Goal: Check status: Check status

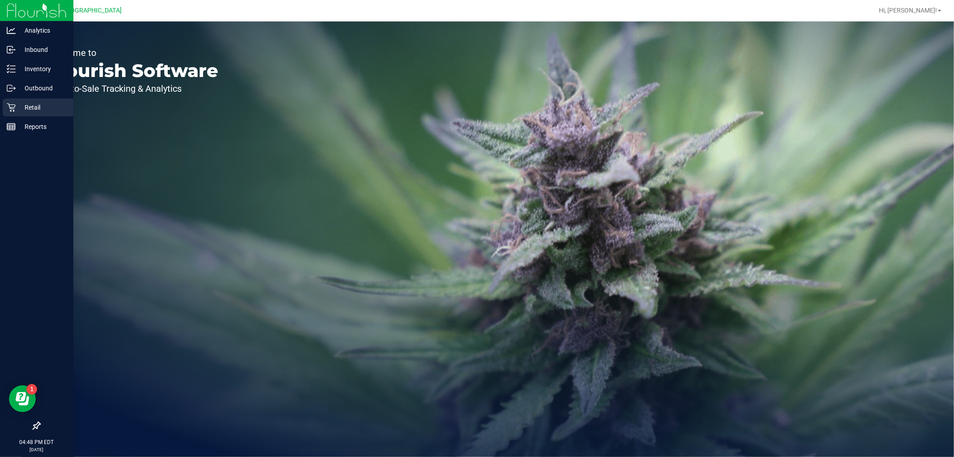
click at [45, 109] on p "Retail" at bounding box center [43, 107] width 54 height 11
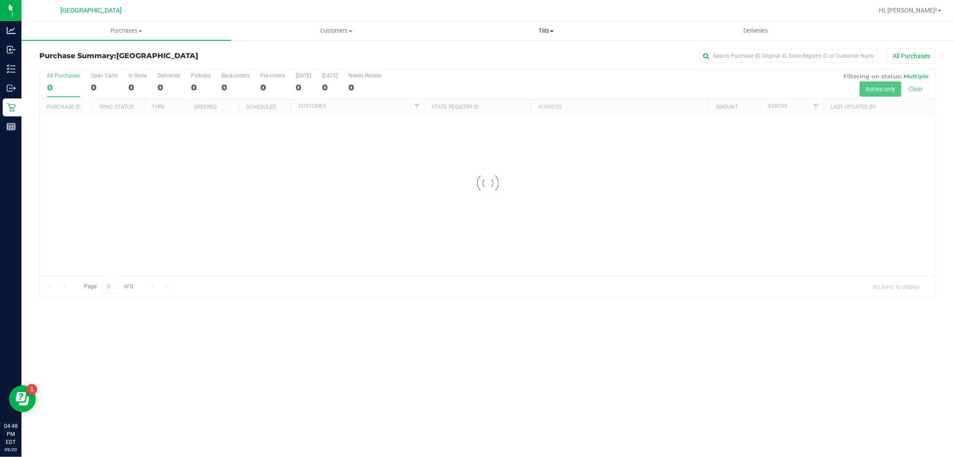
click at [554, 27] on span "Tills" at bounding box center [545, 31] width 209 height 8
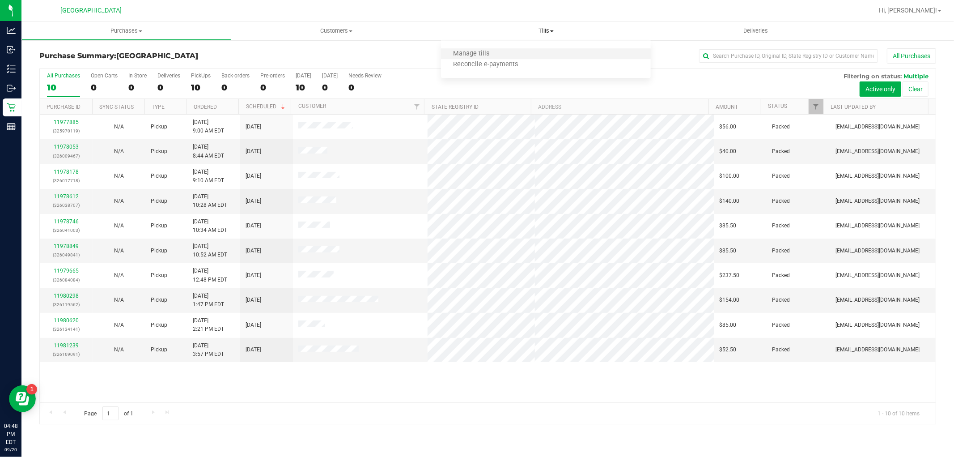
click at [524, 52] on li "Manage tills" at bounding box center [546, 54] width 210 height 11
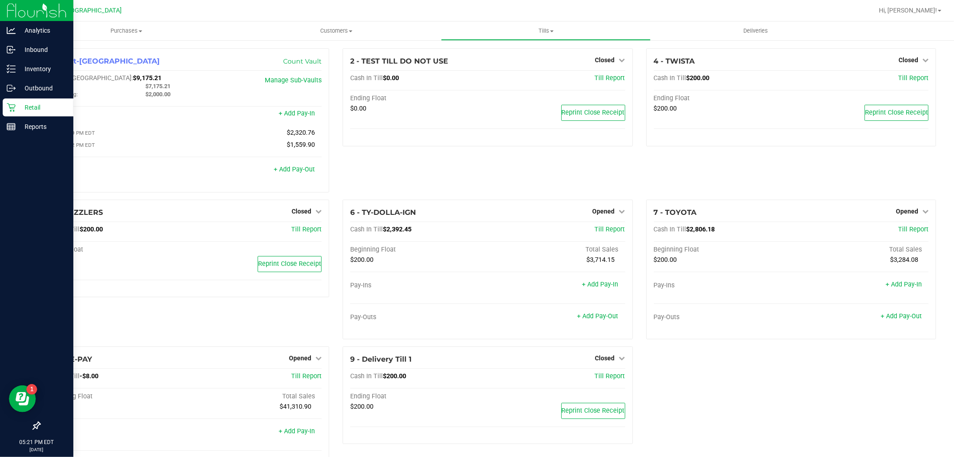
click at [15, 106] on icon at bounding box center [11, 107] width 8 height 8
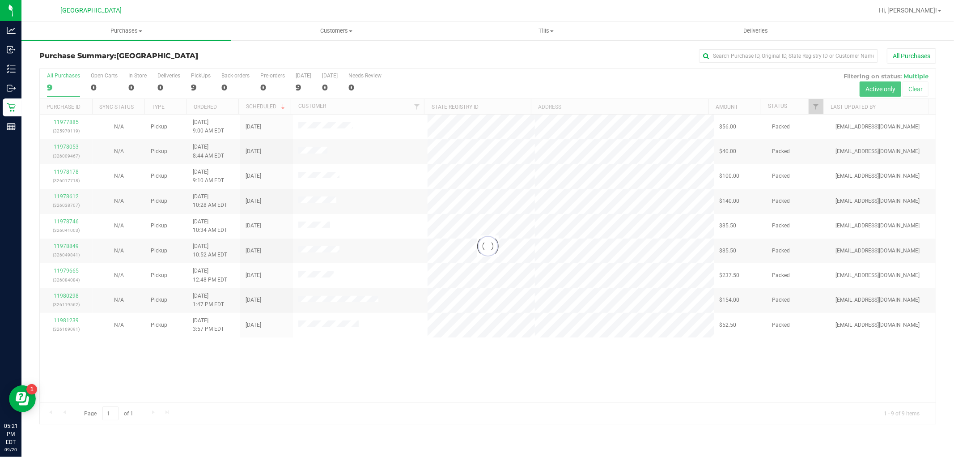
click at [817, 108] on div at bounding box center [488, 246] width 896 height 355
click at [816, 110] on link "Filter" at bounding box center [816, 106] width 15 height 15
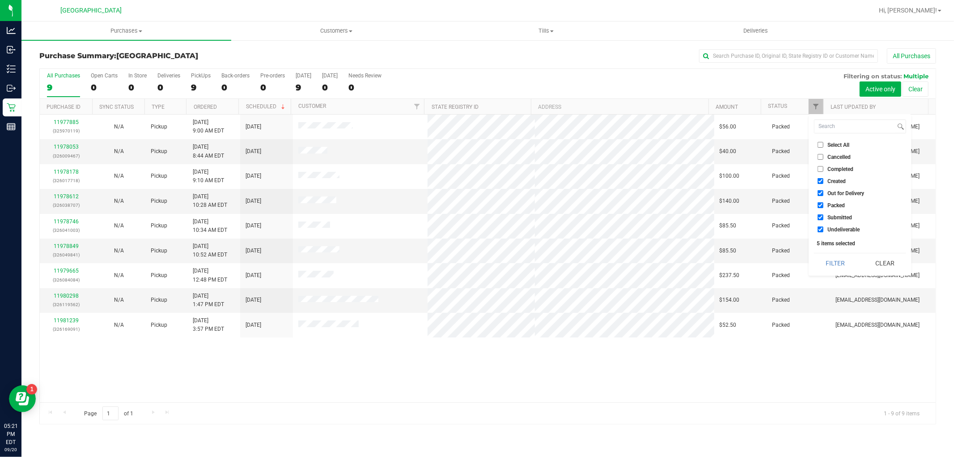
click at [821, 182] on input "Created" at bounding box center [821, 181] width 6 height 6
checkbox input "false"
click at [821, 195] on input "Out for Delivery" at bounding box center [821, 193] width 6 height 6
checkbox input "false"
click at [822, 201] on li "Packed" at bounding box center [860, 204] width 92 height 9
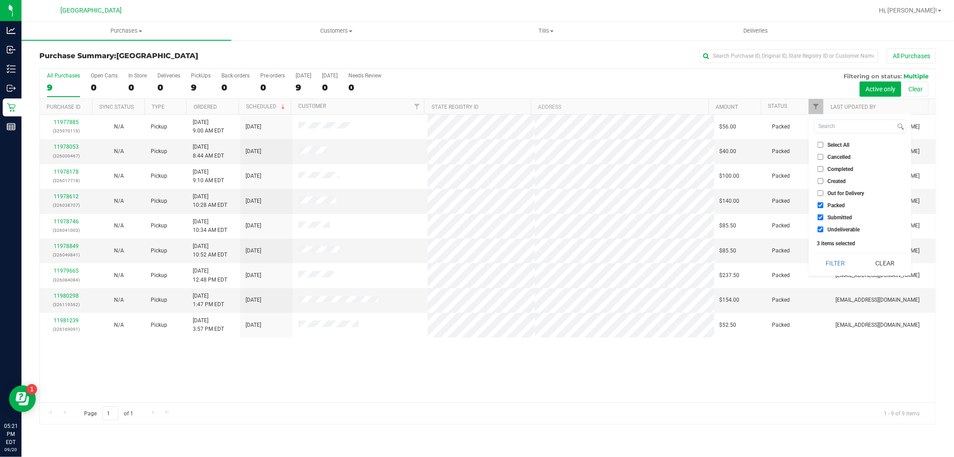
click at [821, 203] on input "Packed" at bounding box center [821, 205] width 6 height 6
checkbox input "false"
click at [820, 229] on input "Undeliverable" at bounding box center [821, 229] width 6 height 6
checkbox input "false"
click at [839, 262] on button "Filter" at bounding box center [835, 263] width 43 height 20
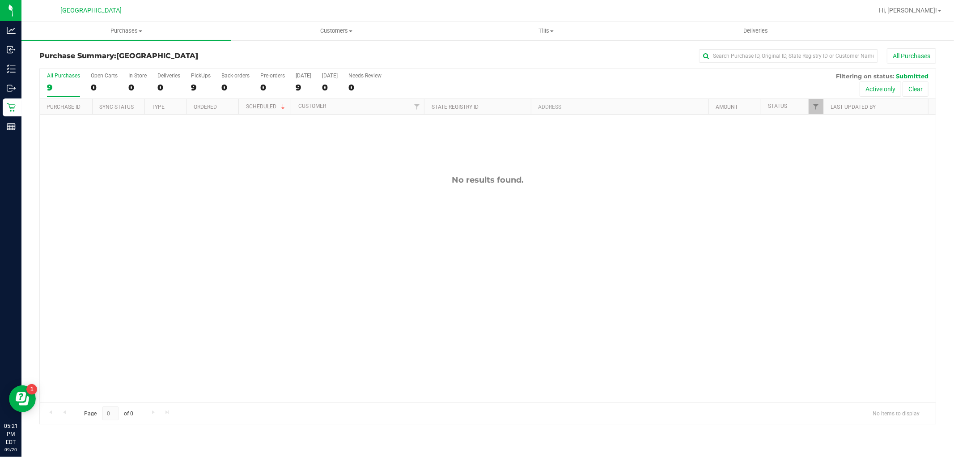
click at [526, 225] on div "No results found." at bounding box center [488, 288] width 896 height 348
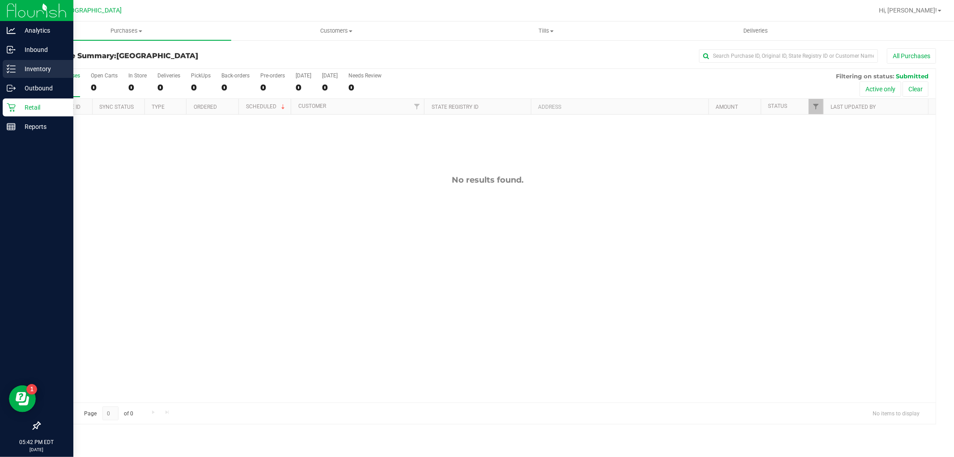
click at [34, 66] on p "Inventory" at bounding box center [43, 69] width 54 height 11
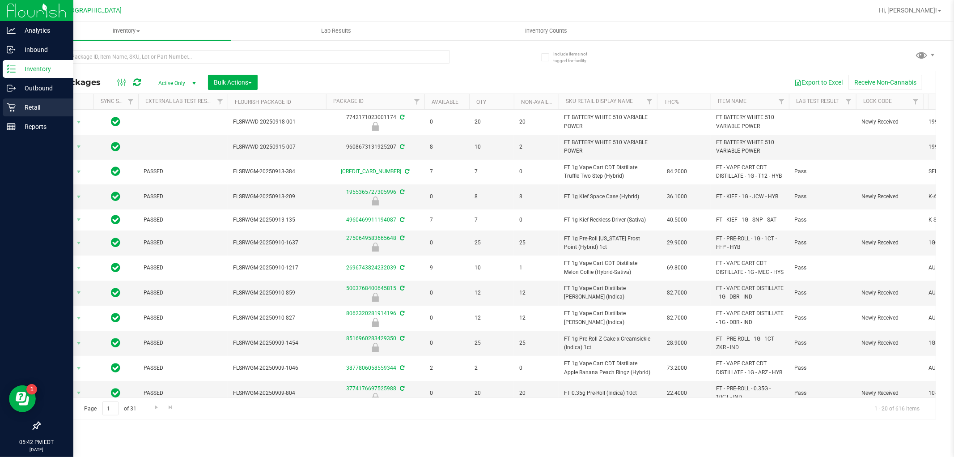
click at [20, 107] on p "Retail" at bounding box center [43, 107] width 54 height 11
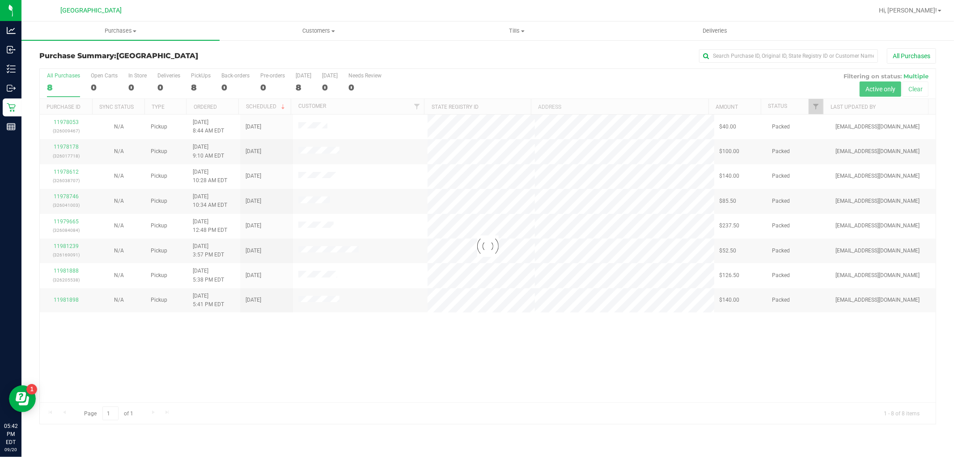
click at [815, 108] on div at bounding box center [488, 246] width 896 height 355
click at [823, 108] on div at bounding box center [823, 107] width 4 height 16
click at [813, 109] on span "Filter" at bounding box center [816, 106] width 7 height 7
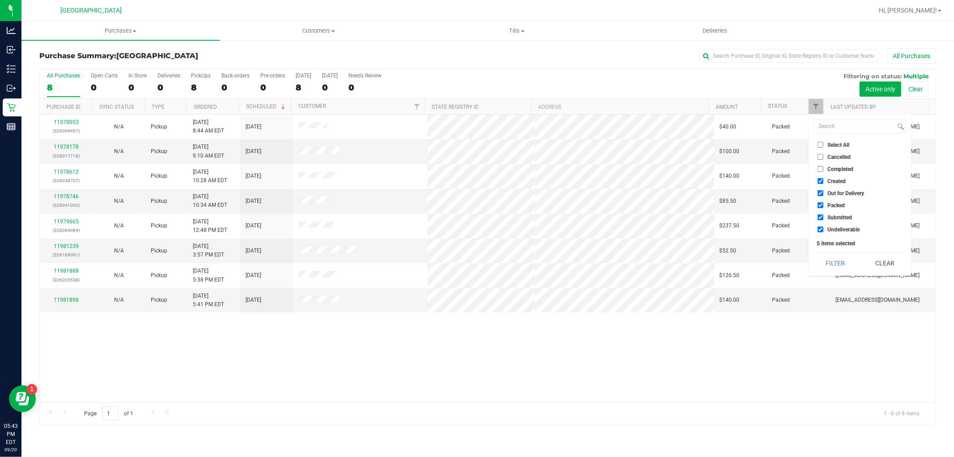
click at [822, 181] on input "Created" at bounding box center [821, 181] width 6 height 6
checkbox input "false"
click at [821, 191] on input "Out for Delivery" at bounding box center [821, 193] width 6 height 6
checkbox input "false"
click at [819, 205] on input "Packed" at bounding box center [821, 205] width 6 height 6
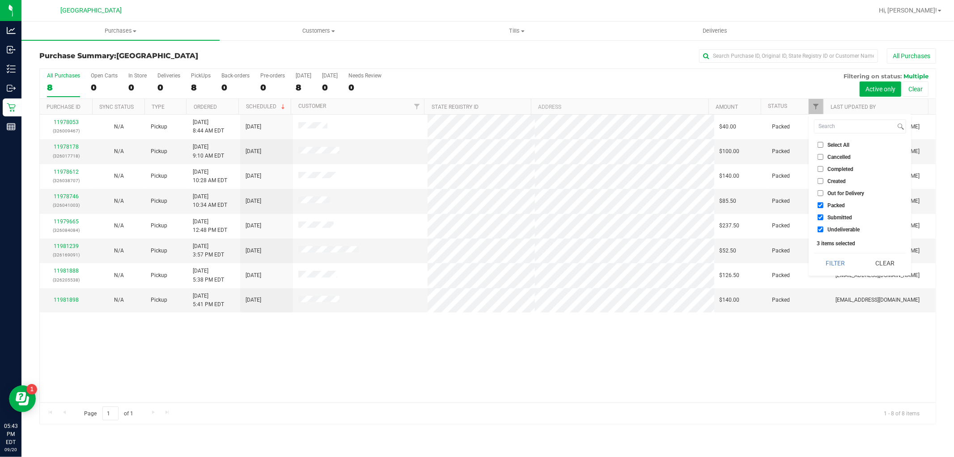
checkbox input "false"
click at [819, 229] on input "Undeliverable" at bounding box center [821, 229] width 6 height 6
checkbox input "false"
click at [831, 259] on button "Filter" at bounding box center [835, 263] width 43 height 20
